Goal: Task Accomplishment & Management: Use online tool/utility

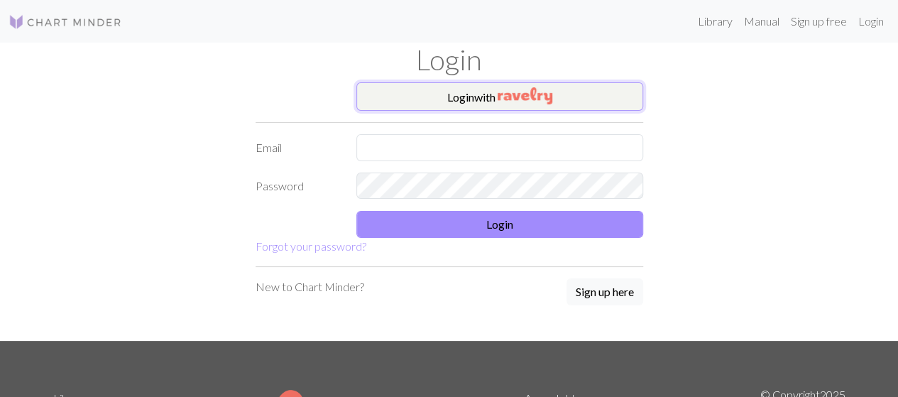
click at [498, 88] on button "Login with" at bounding box center [499, 96] width 287 height 28
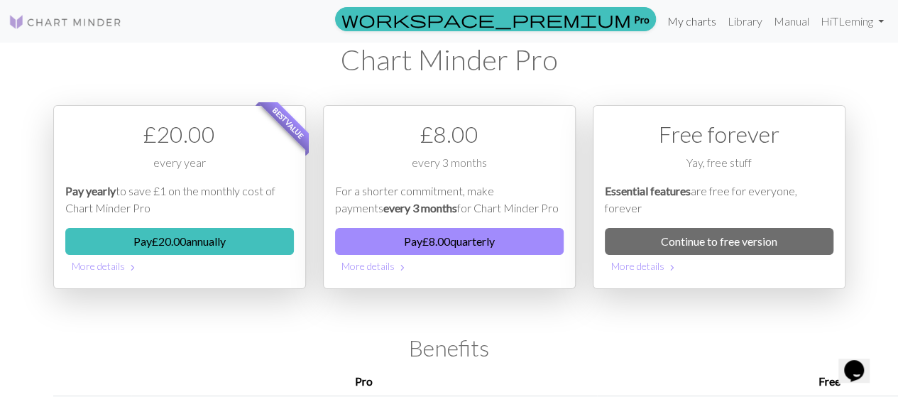
click at [688, 26] on link "My charts" at bounding box center [692, 21] width 60 height 28
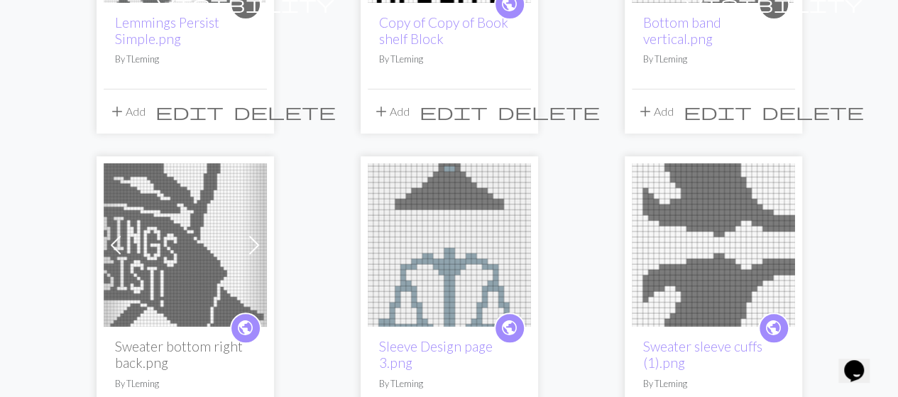
scroll to position [355, 0]
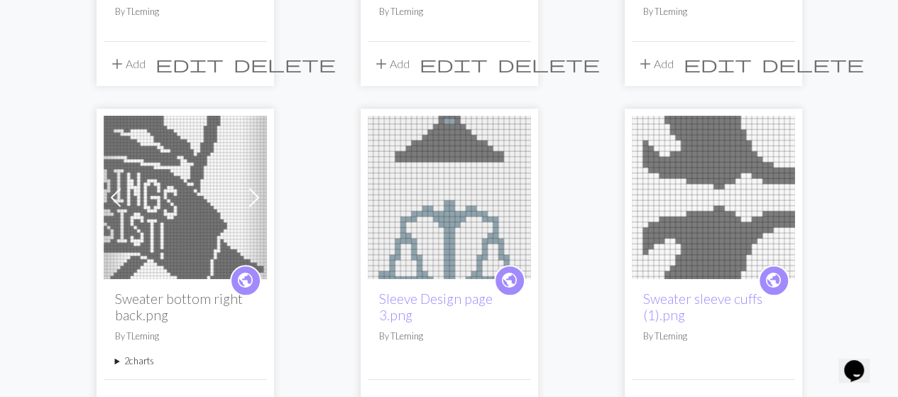
click at [444, 203] on img at bounding box center [449, 197] width 163 height 163
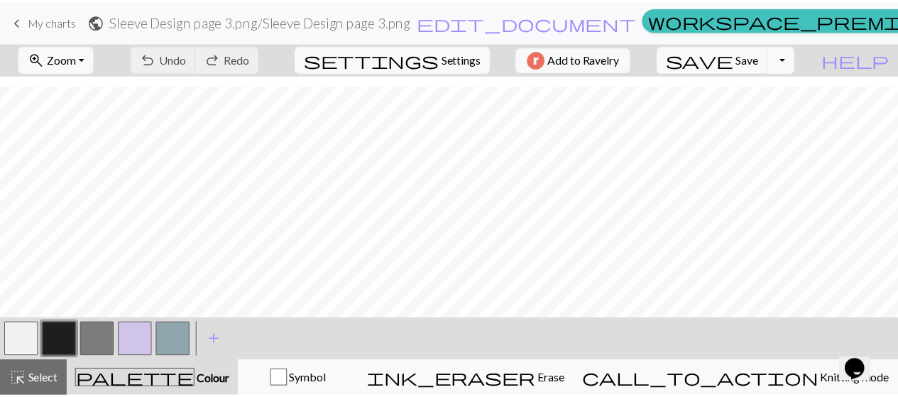
scroll to position [1236, 0]
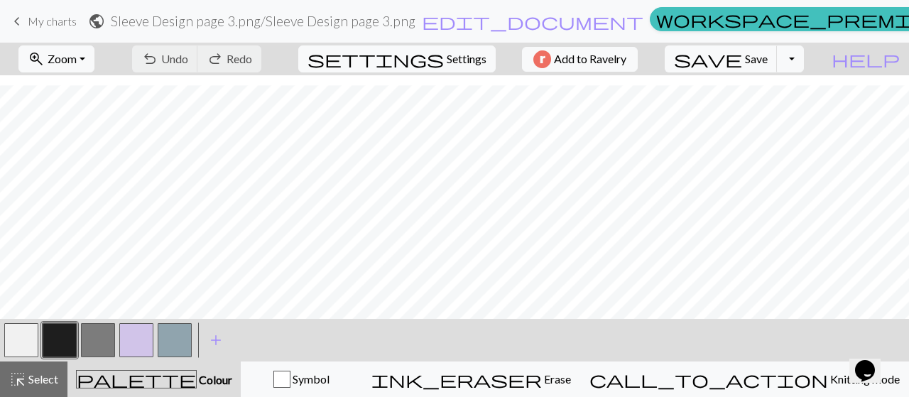
click at [15, 25] on span "keyboard_arrow_left" at bounding box center [17, 21] width 17 height 20
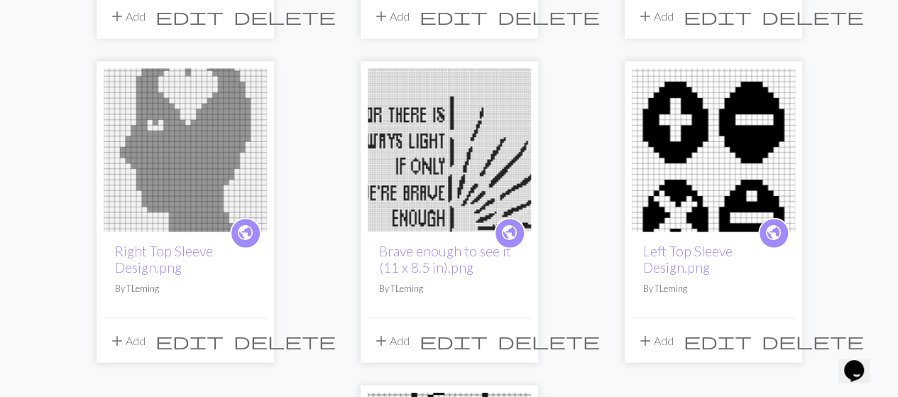
scroll to position [1065, 0]
click at [169, 133] on img at bounding box center [185, 148] width 163 height 163
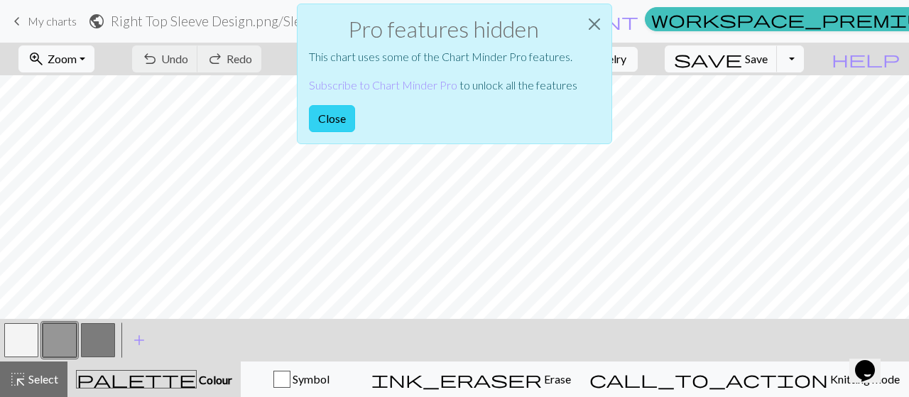
click at [333, 116] on button "Close" at bounding box center [332, 118] width 46 height 27
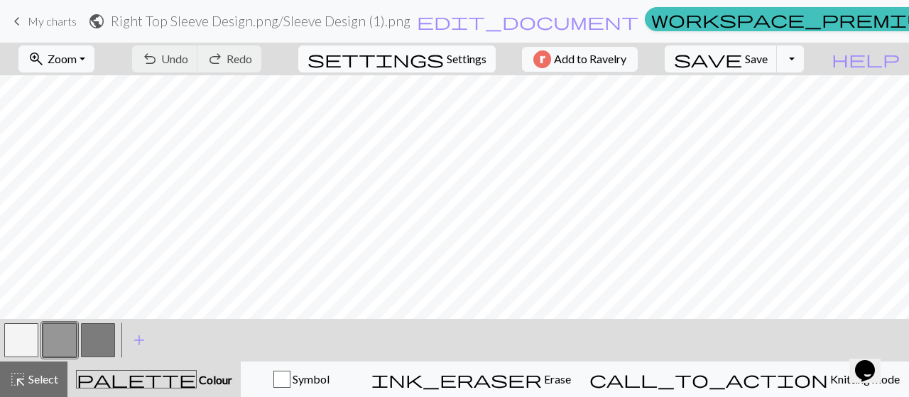
click at [447, 53] on span "Settings" at bounding box center [467, 58] width 40 height 17
select select "aran"
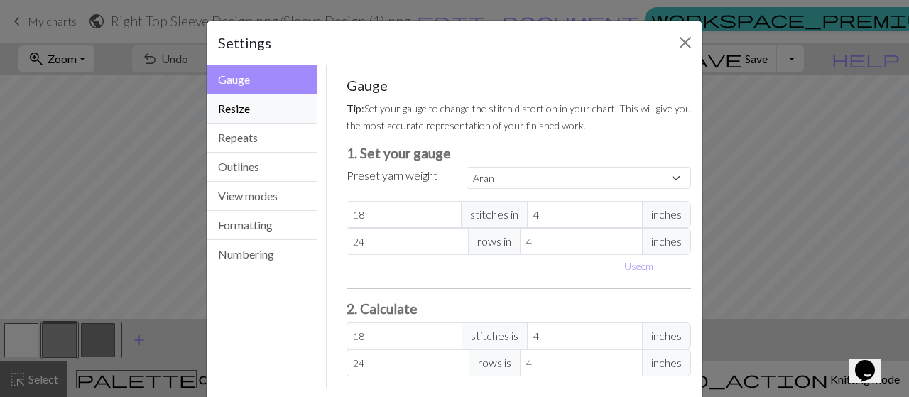
click at [229, 110] on button "Resize" at bounding box center [262, 108] width 111 height 29
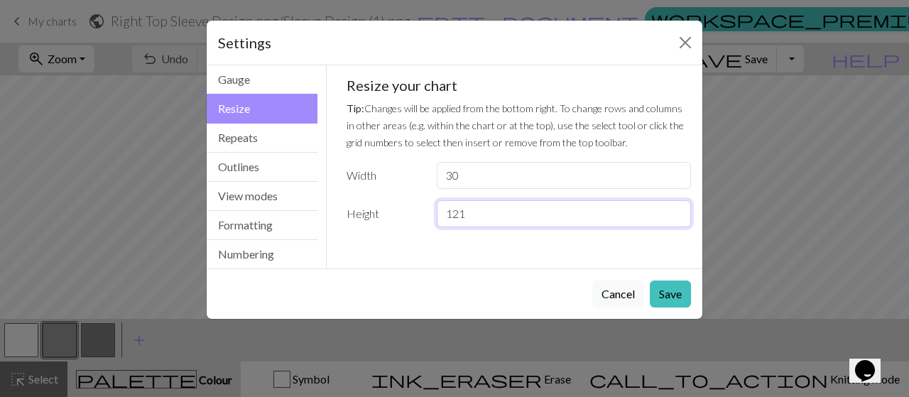
click at [470, 215] on input "121" at bounding box center [564, 213] width 254 height 27
type input "138"
click at [614, 295] on button "Cancel" at bounding box center [618, 293] width 52 height 27
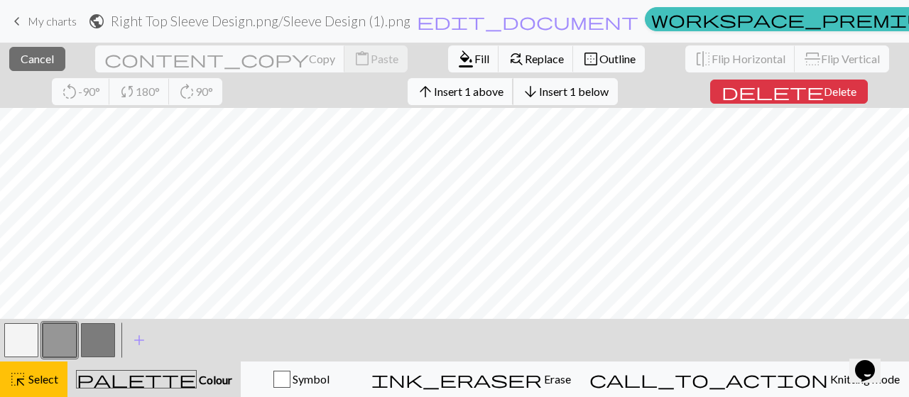
click at [434, 93] on span "Insert 1 above" at bounding box center [469, 90] width 70 height 13
click at [434, 94] on span "Insert 1 above" at bounding box center [469, 90] width 70 height 13
click at [408, 97] on button "arrow_upward Insert 1 above" at bounding box center [461, 91] width 106 height 27
click at [434, 93] on span "Insert 1 above" at bounding box center [469, 90] width 70 height 13
click at [408, 99] on button "arrow_upward Insert 1 above" at bounding box center [461, 91] width 106 height 27
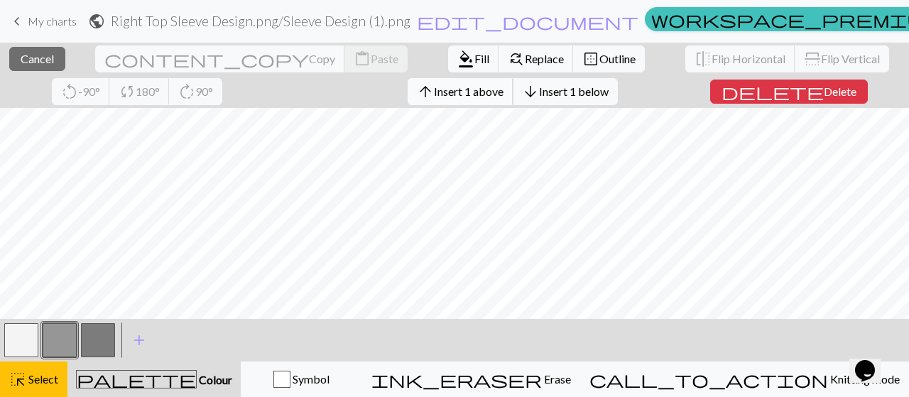
click at [434, 89] on span "Insert 1 above" at bounding box center [469, 90] width 70 height 13
click at [434, 87] on span "Insert 5 above" at bounding box center [469, 90] width 70 height 13
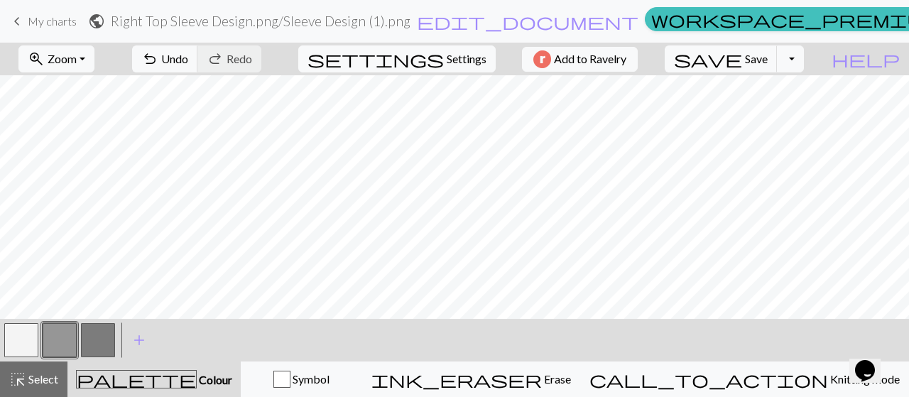
drag, startPoint x: 22, startPoint y: 350, endPoint x: 155, endPoint y: 320, distance: 136.3
click at [23, 349] on button "button" at bounding box center [21, 340] width 34 height 34
click at [27, 381] on span "Select" at bounding box center [42, 378] width 32 height 13
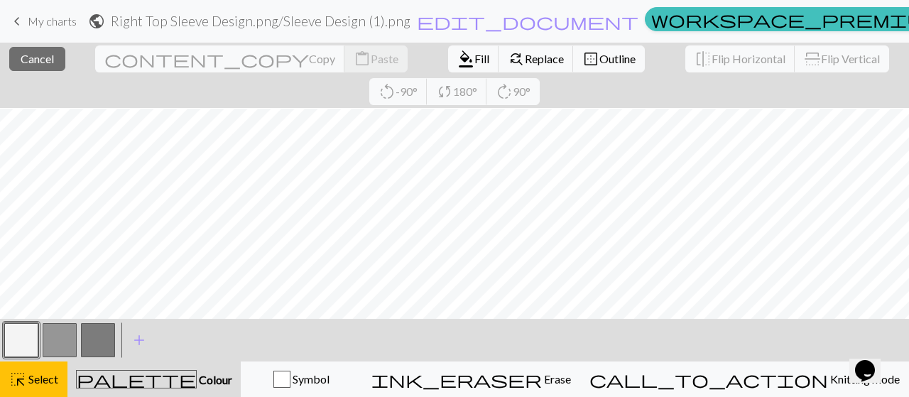
scroll to position [568, 0]
